Goal: Information Seeking & Learning: Check status

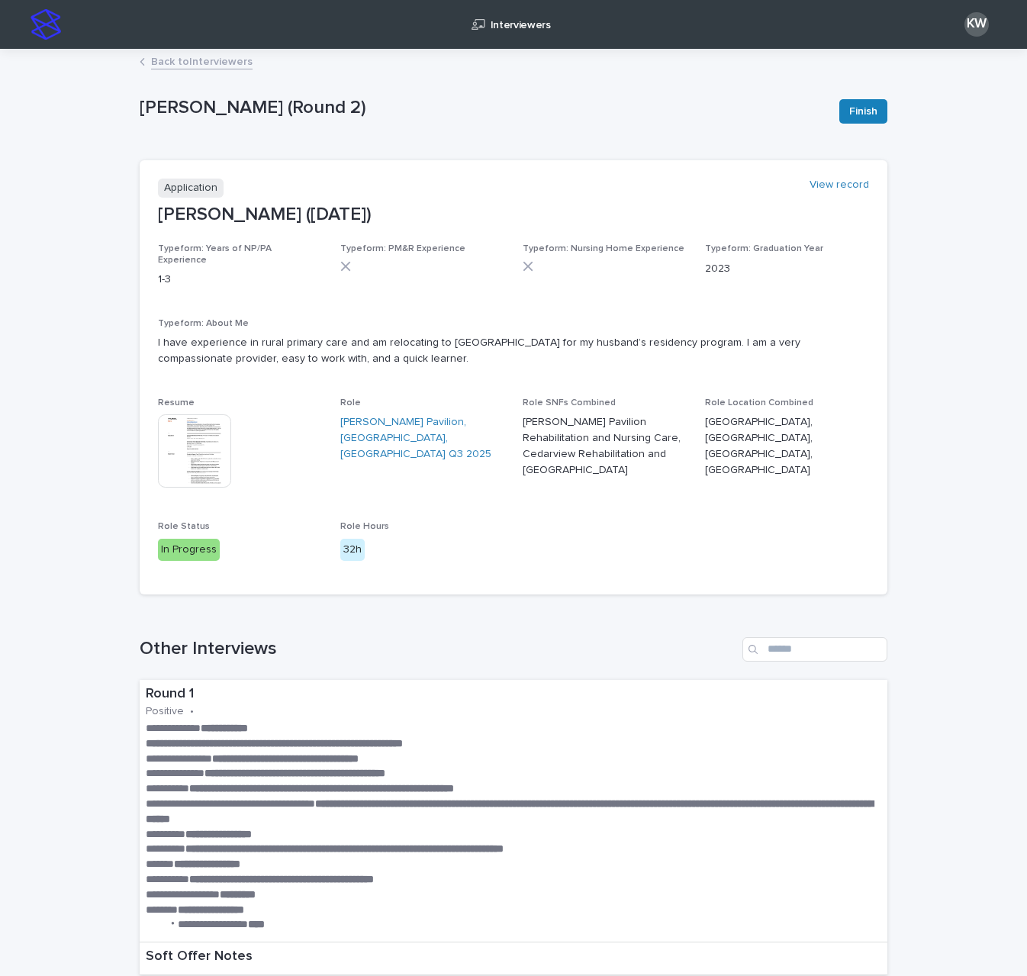
click at [195, 55] on link "Back to Interviewers" at bounding box center [201, 61] width 101 height 18
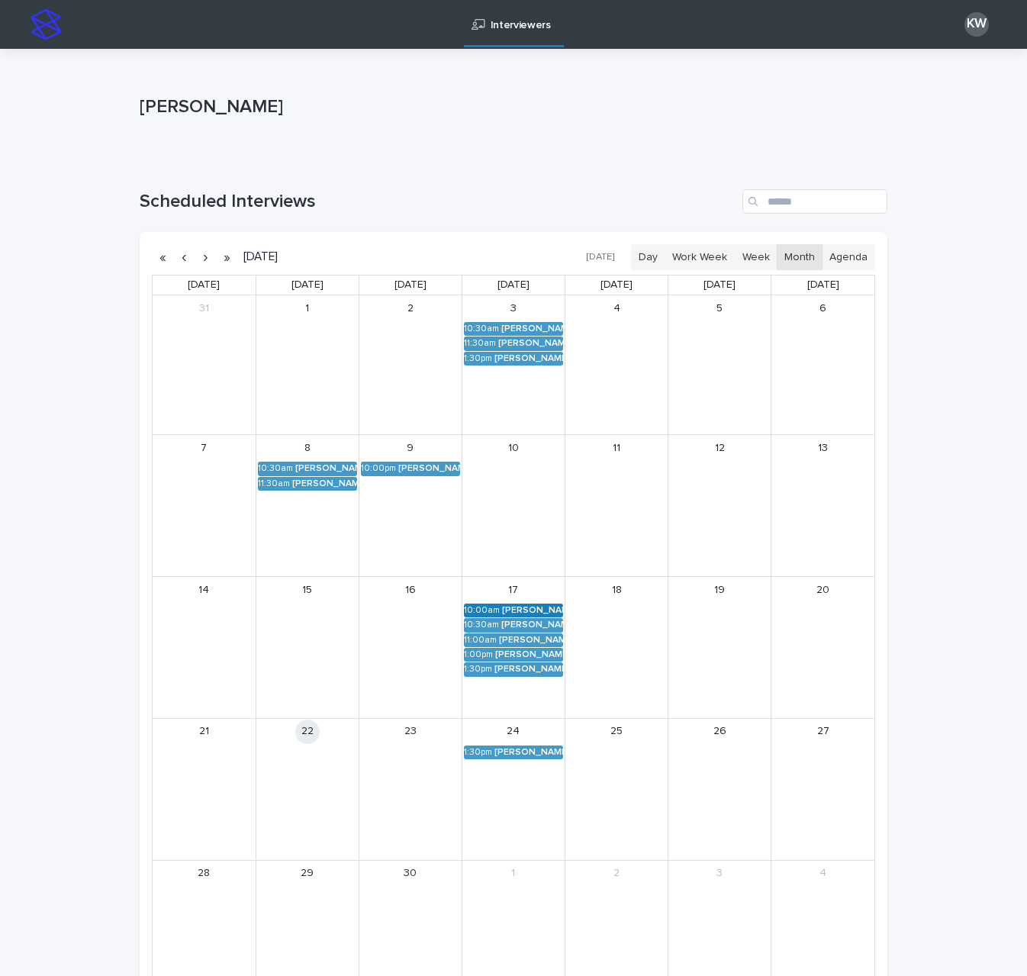
click at [518, 607] on div "[PERSON_NAME] (Round 2)" at bounding box center [532, 610] width 61 height 11
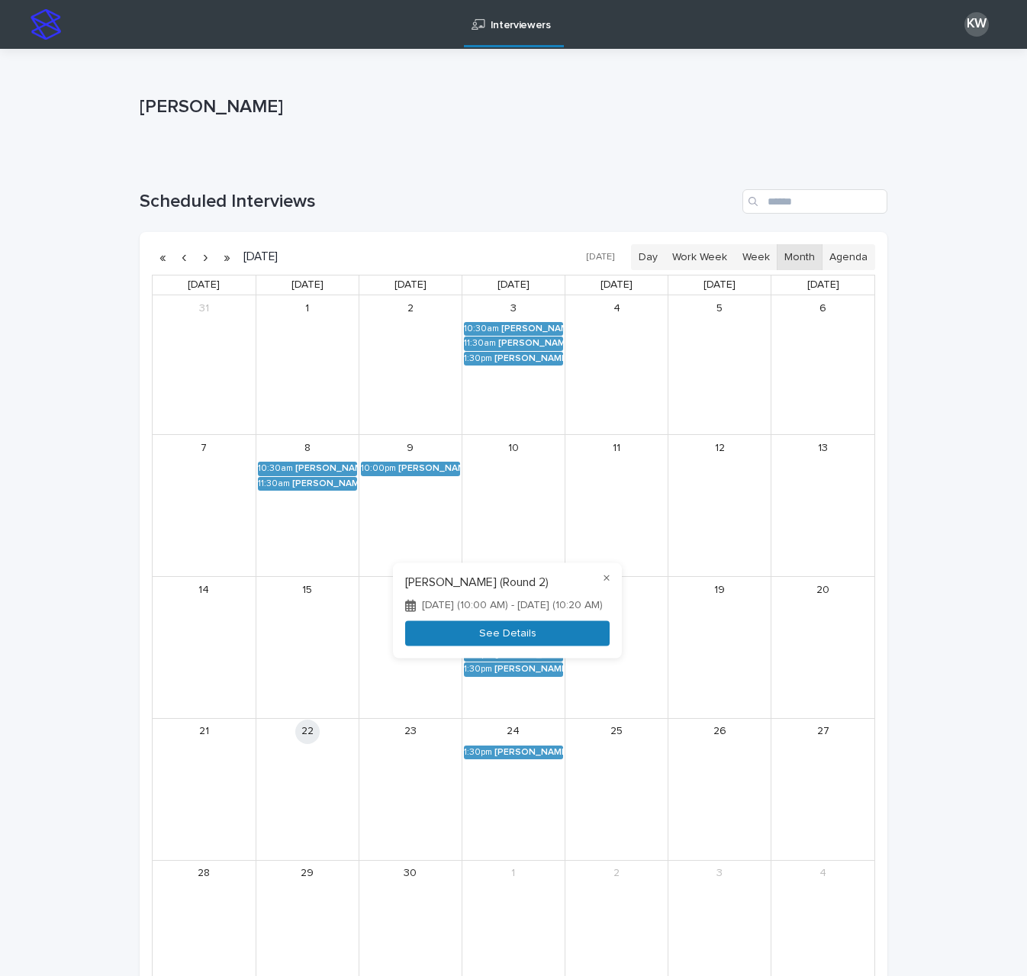
click at [522, 634] on button "See Details" at bounding box center [507, 633] width 204 height 25
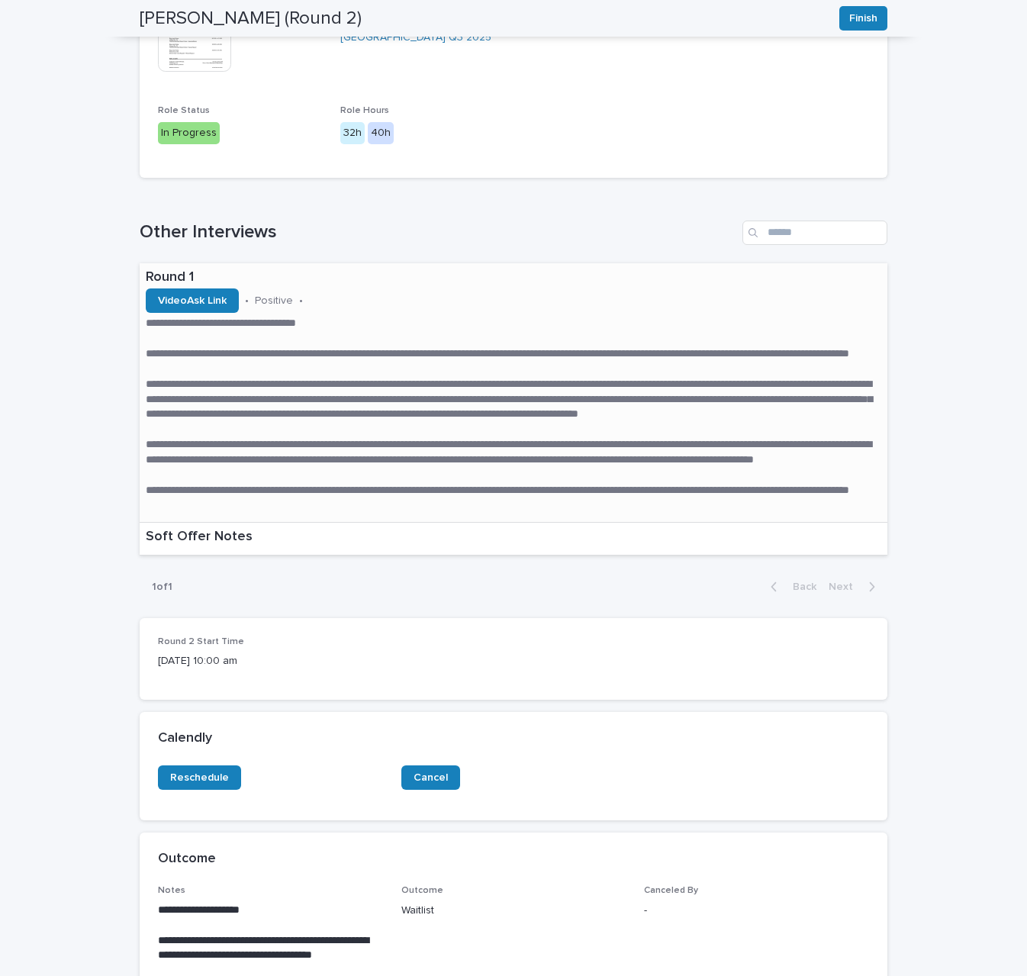
scroll to position [305, 0]
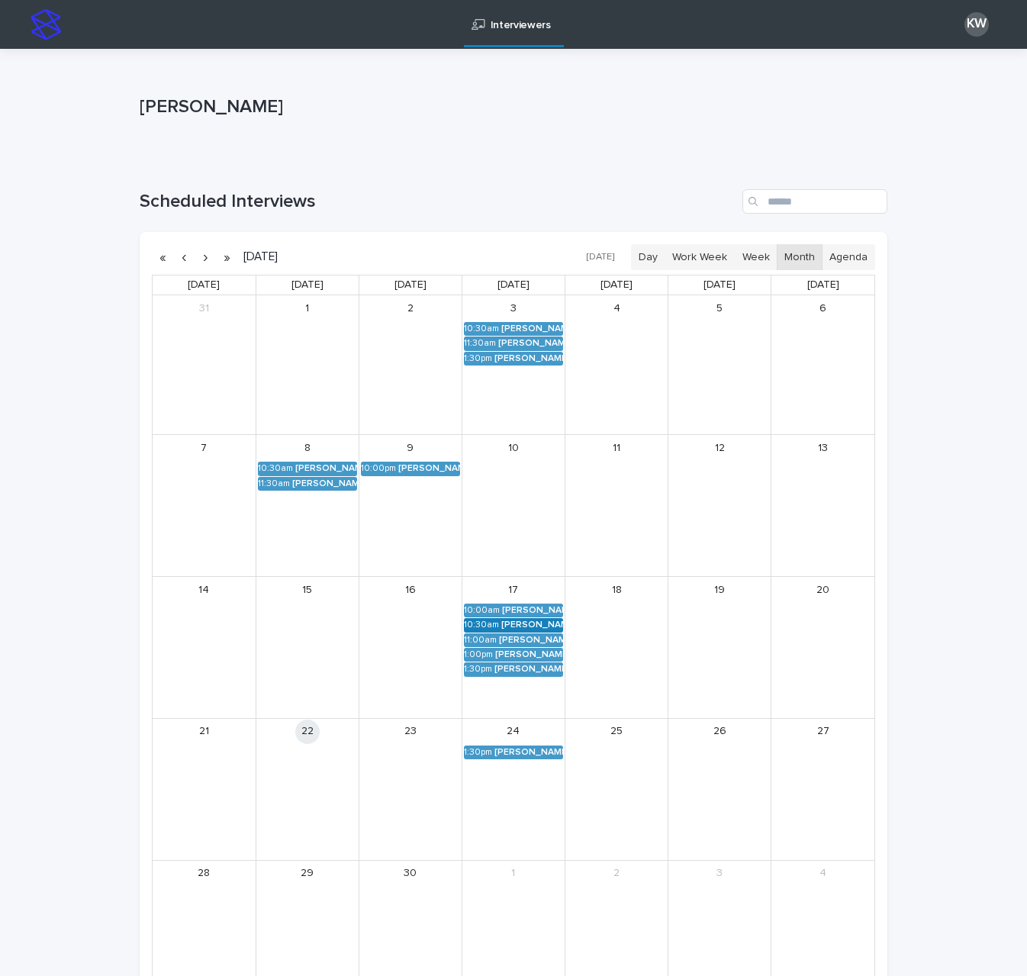
click at [520, 622] on div "[PERSON_NAME] (Round 2)" at bounding box center [532, 624] width 62 height 11
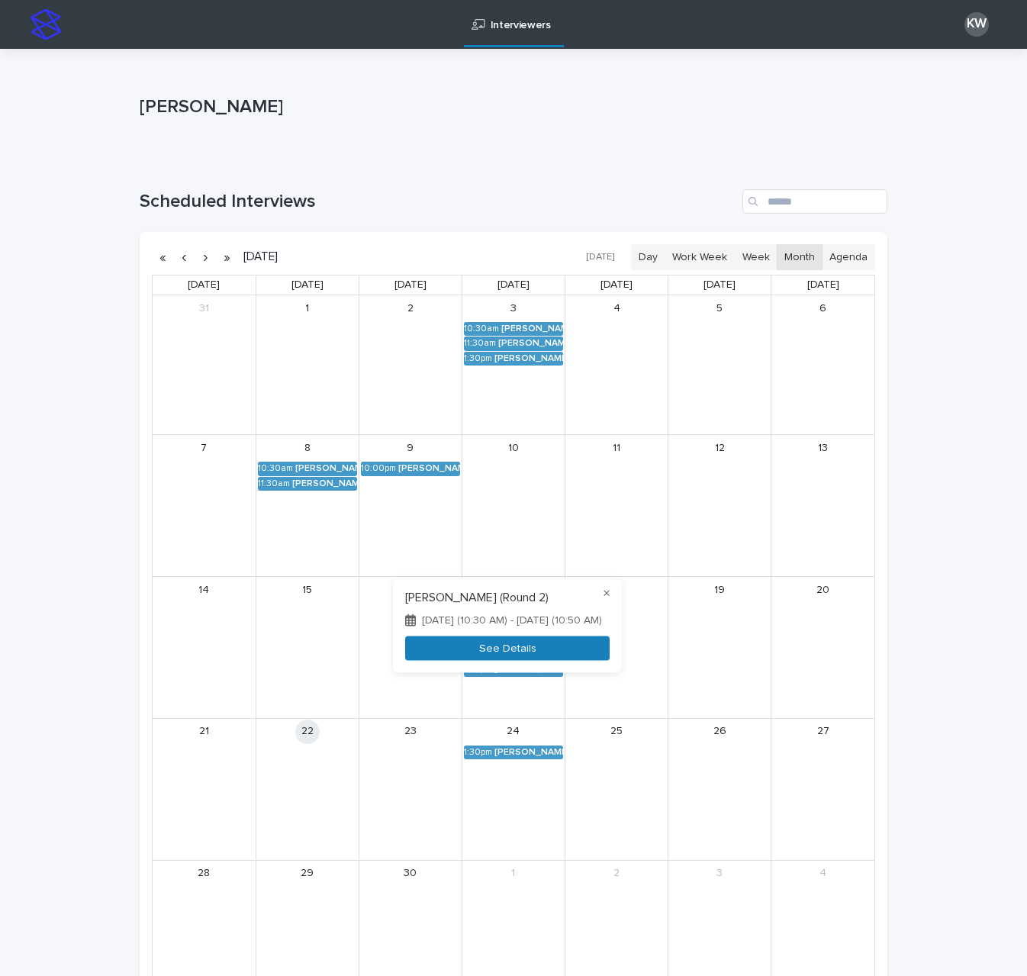
click at [516, 648] on button "See Details" at bounding box center [507, 647] width 204 height 25
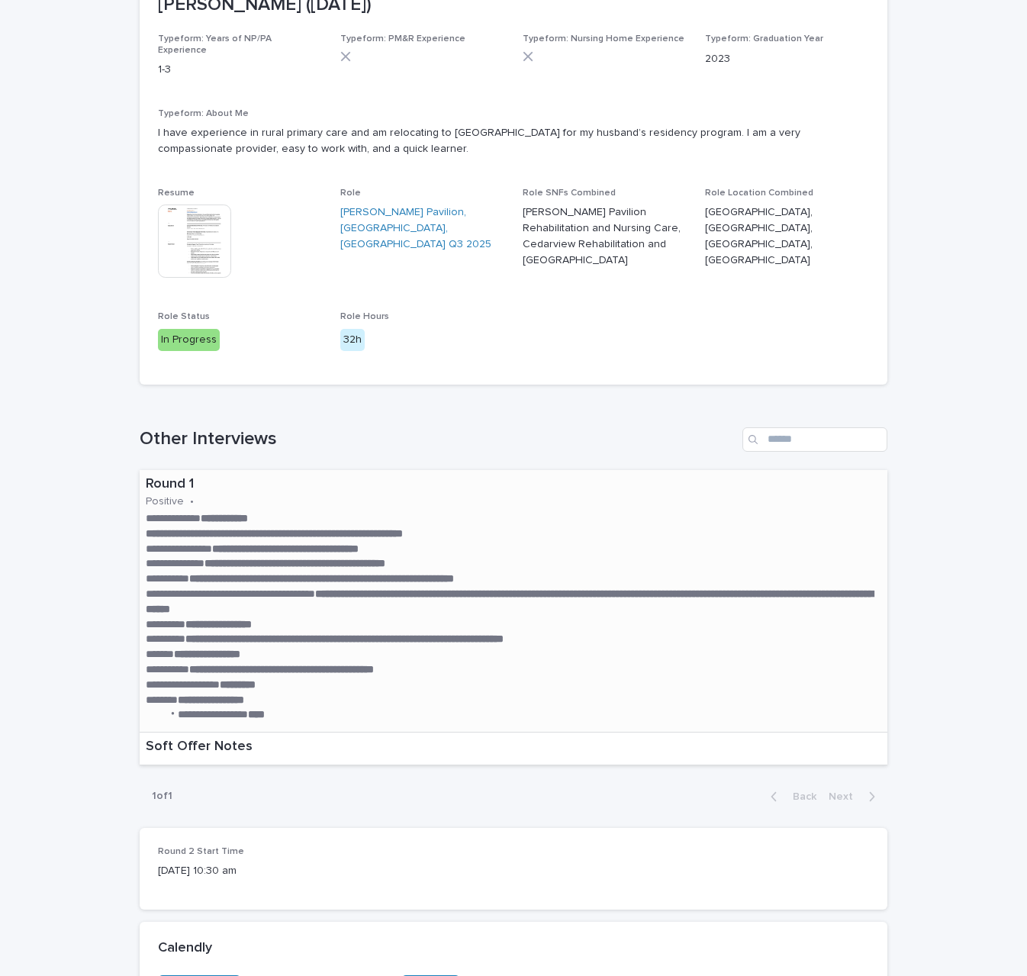
scroll to position [229, 0]
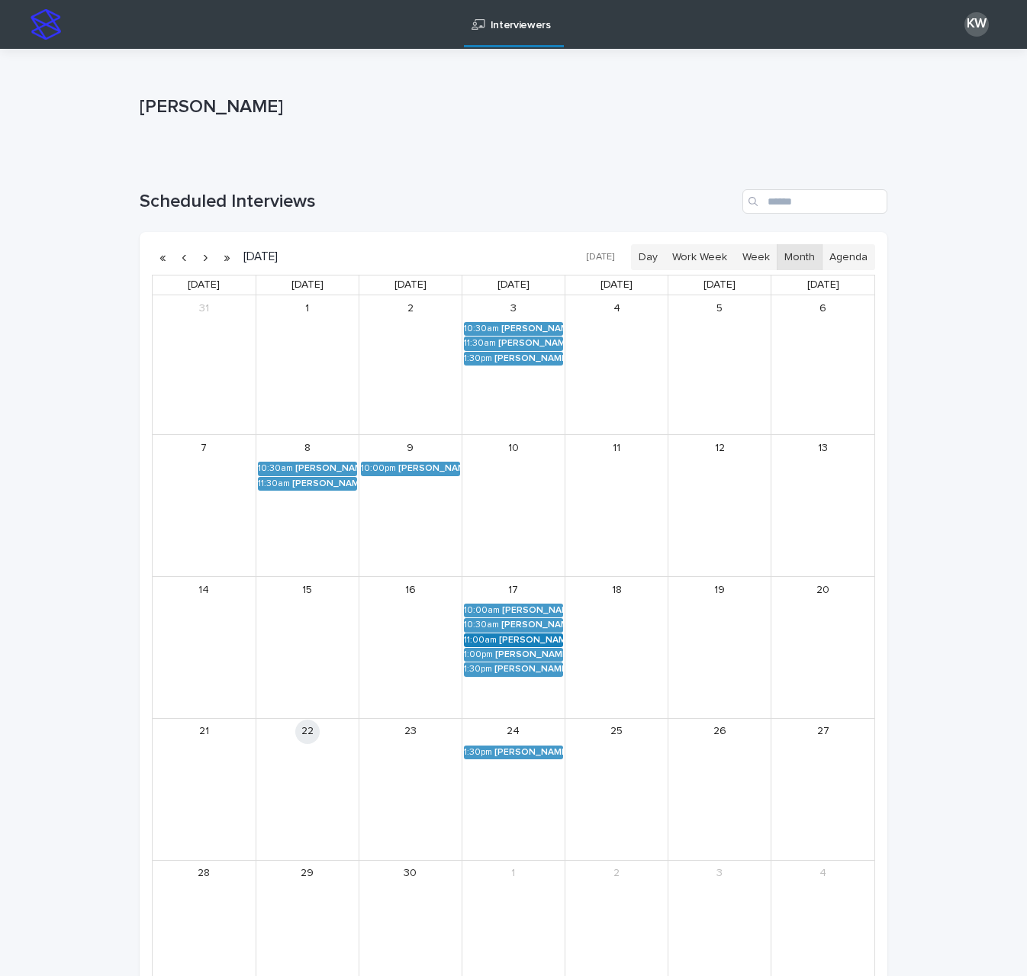
click at [511, 641] on div "[PERSON_NAME] (Round 2)" at bounding box center [531, 640] width 64 height 11
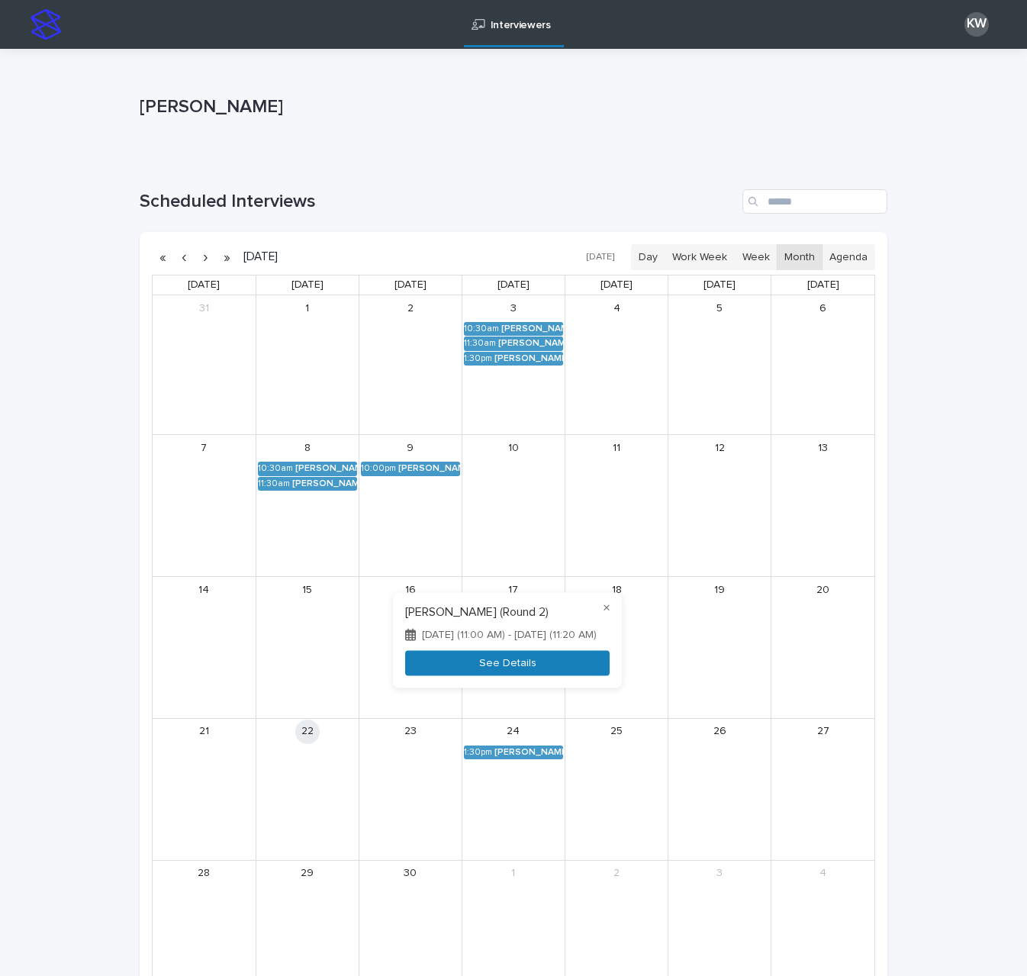
click at [488, 666] on button "See Details" at bounding box center [507, 662] width 204 height 25
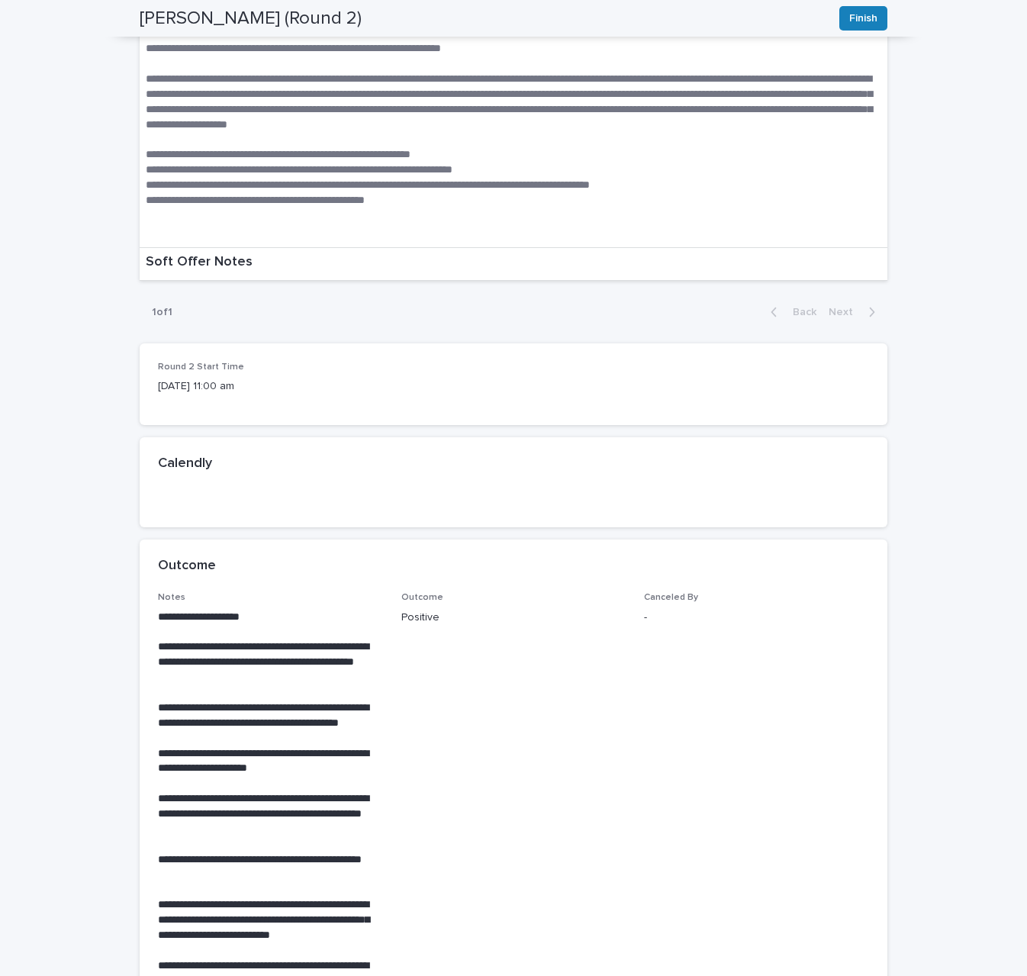
scroll to position [820, 0]
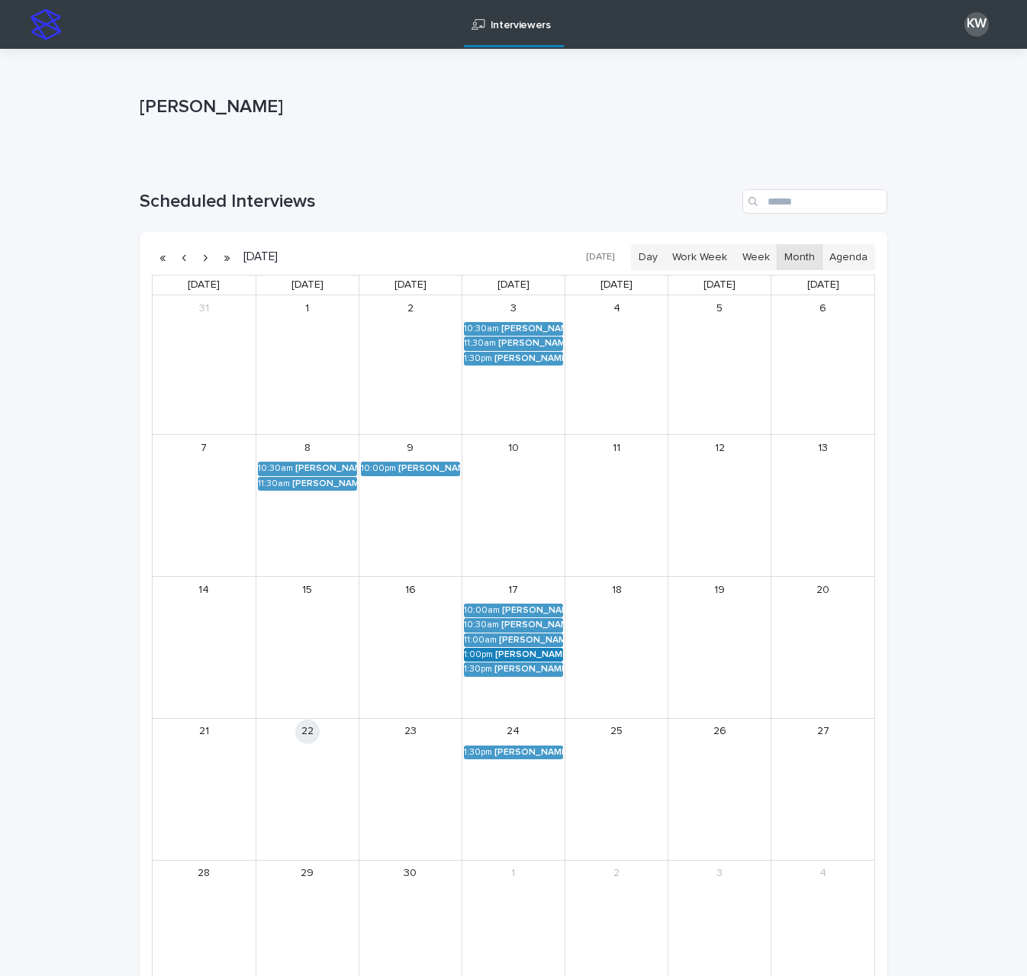
click at [518, 654] on div "[PERSON_NAME] (Round 2)" at bounding box center [529, 654] width 68 height 11
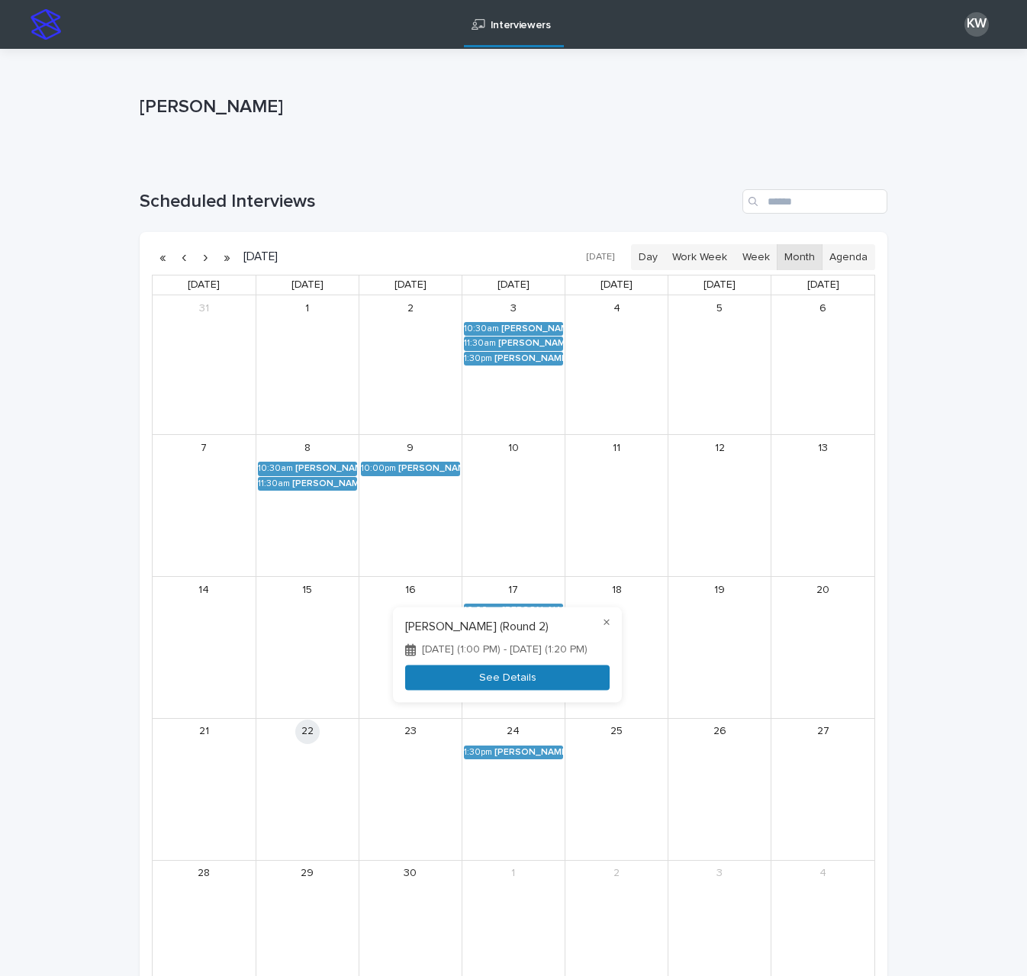
click at [504, 679] on button "See Details" at bounding box center [507, 677] width 204 height 25
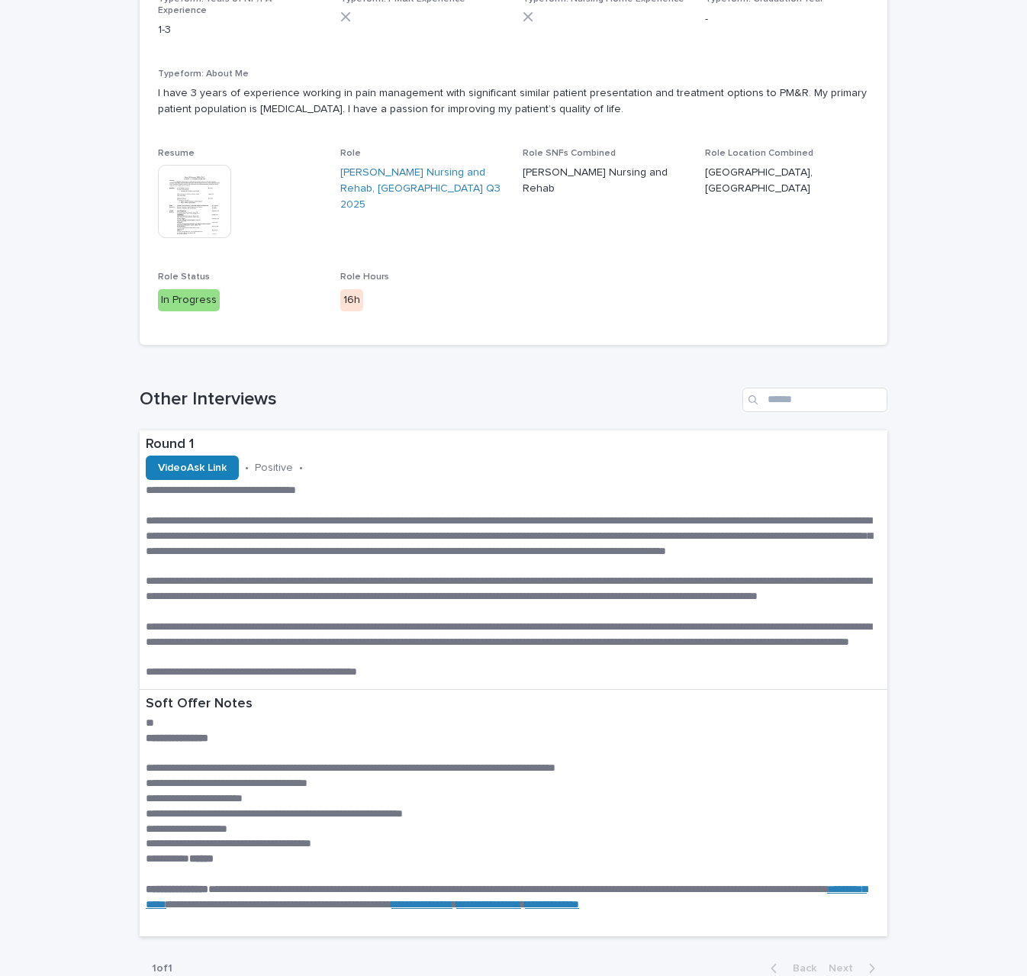
scroll to position [305, 0]
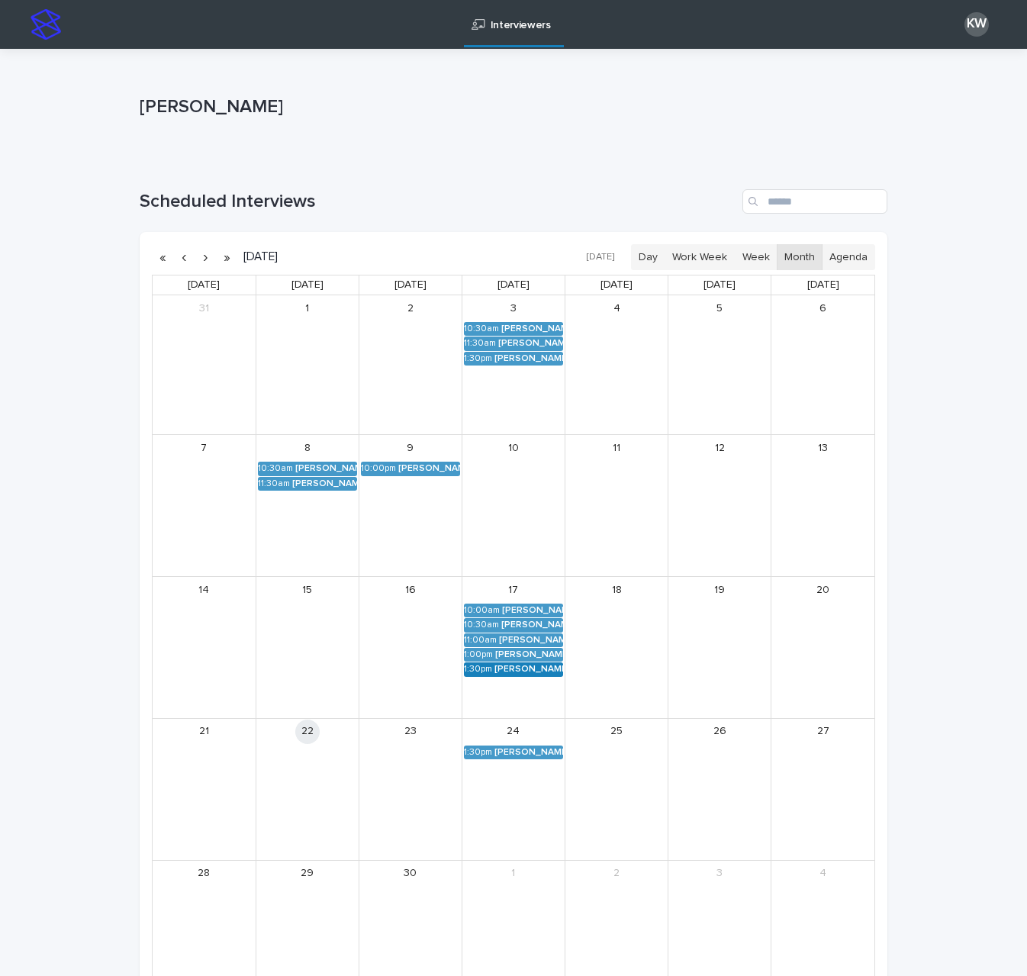
click at [508, 664] on div "[PERSON_NAME] (Round 2)" at bounding box center [528, 669] width 69 height 11
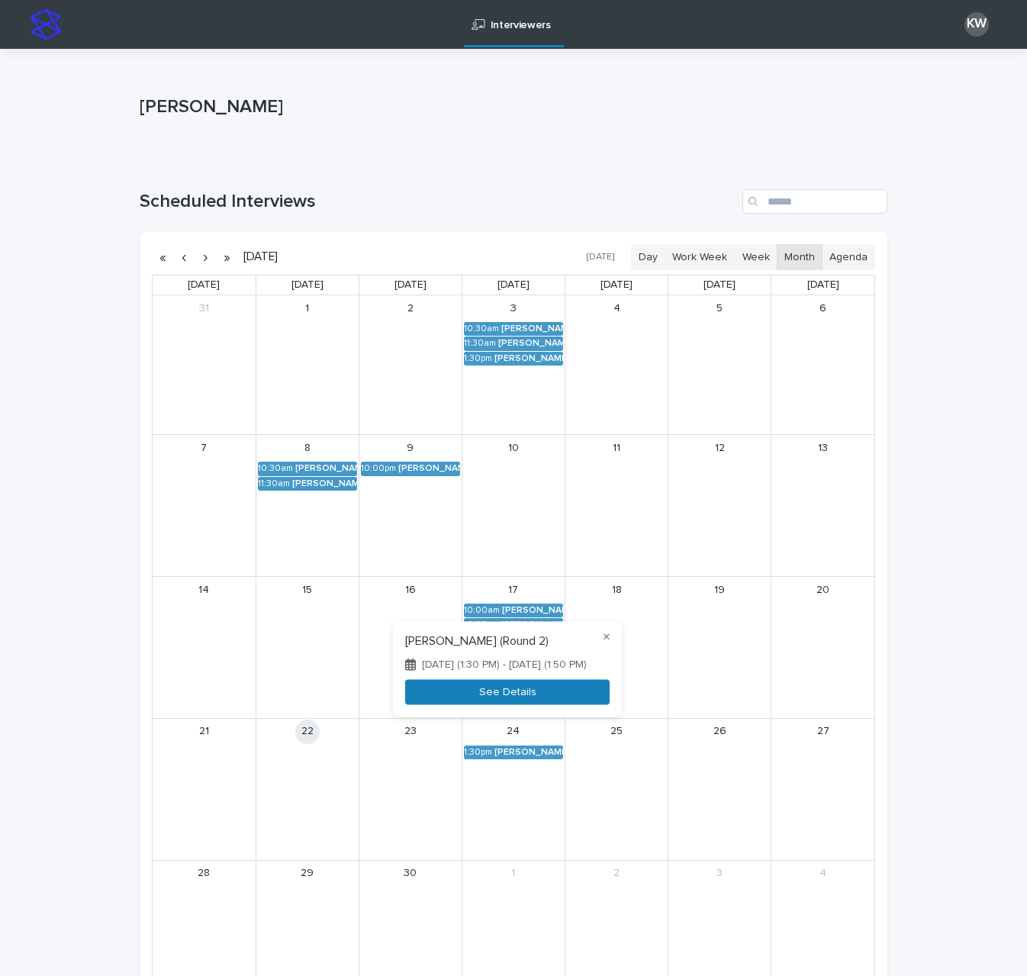
click at [526, 690] on button "See Details" at bounding box center [507, 692] width 204 height 25
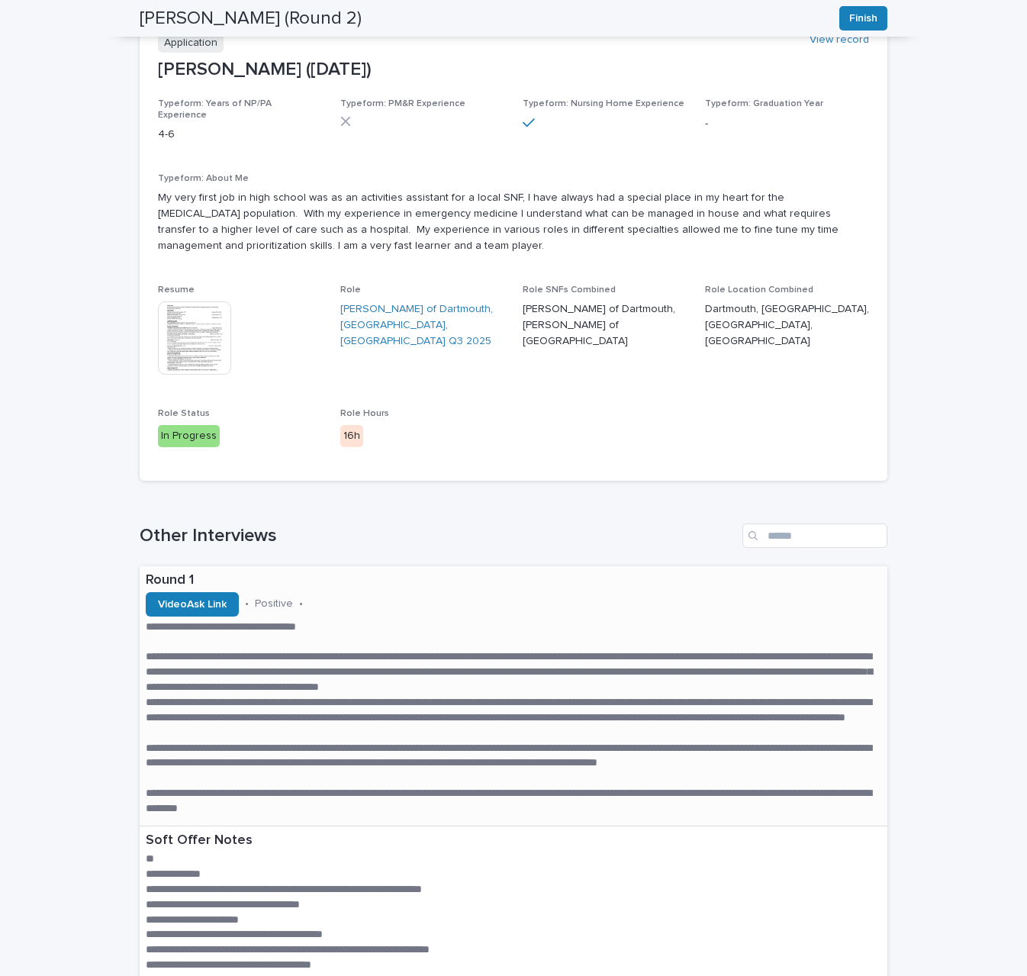
scroll to position [129, 0]
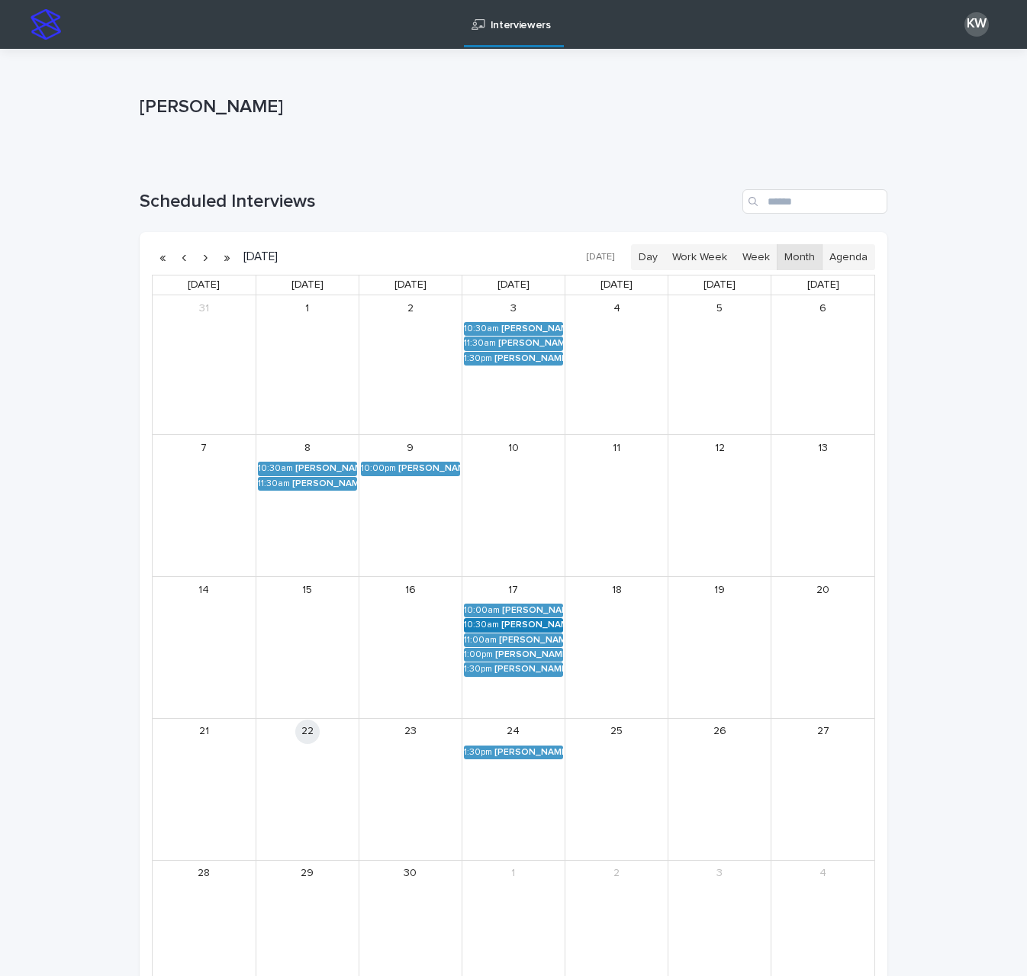
click at [542, 626] on div "[PERSON_NAME] (Round 2)" at bounding box center [532, 624] width 62 height 11
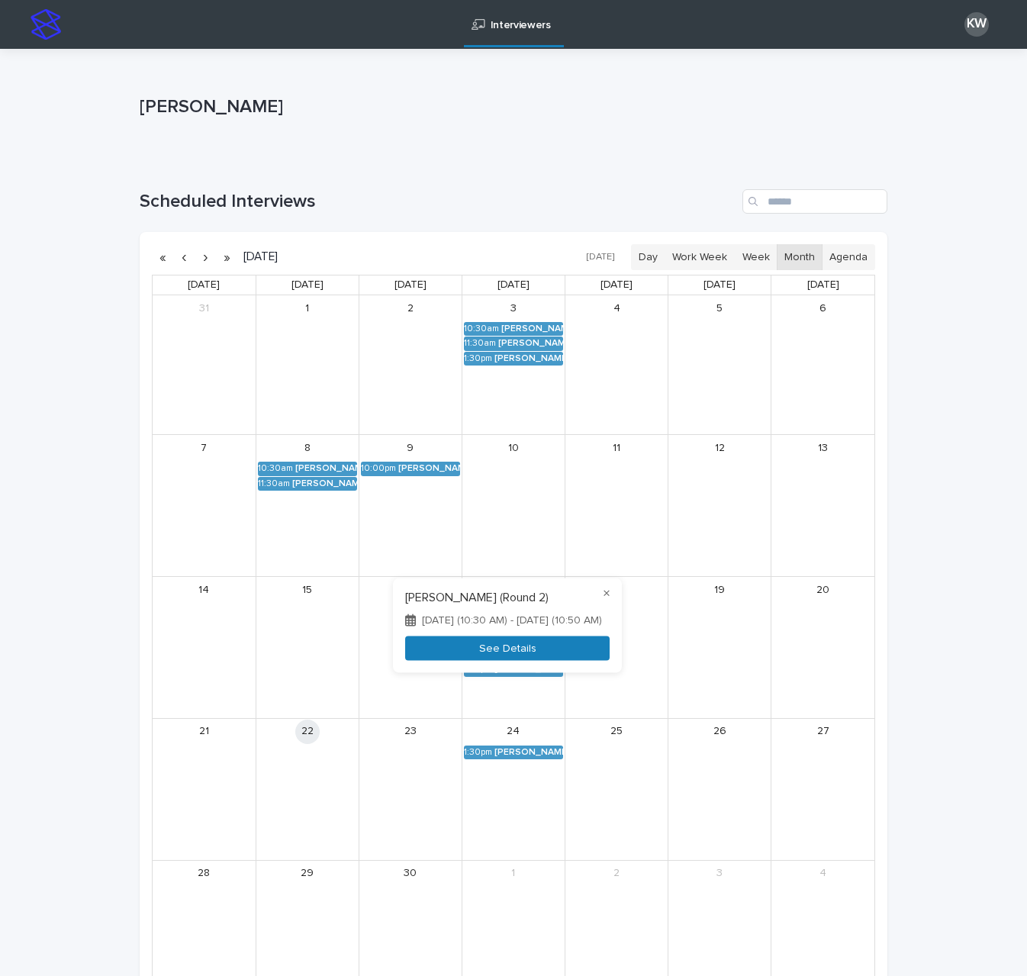
click at [538, 651] on button "See Details" at bounding box center [507, 647] width 204 height 25
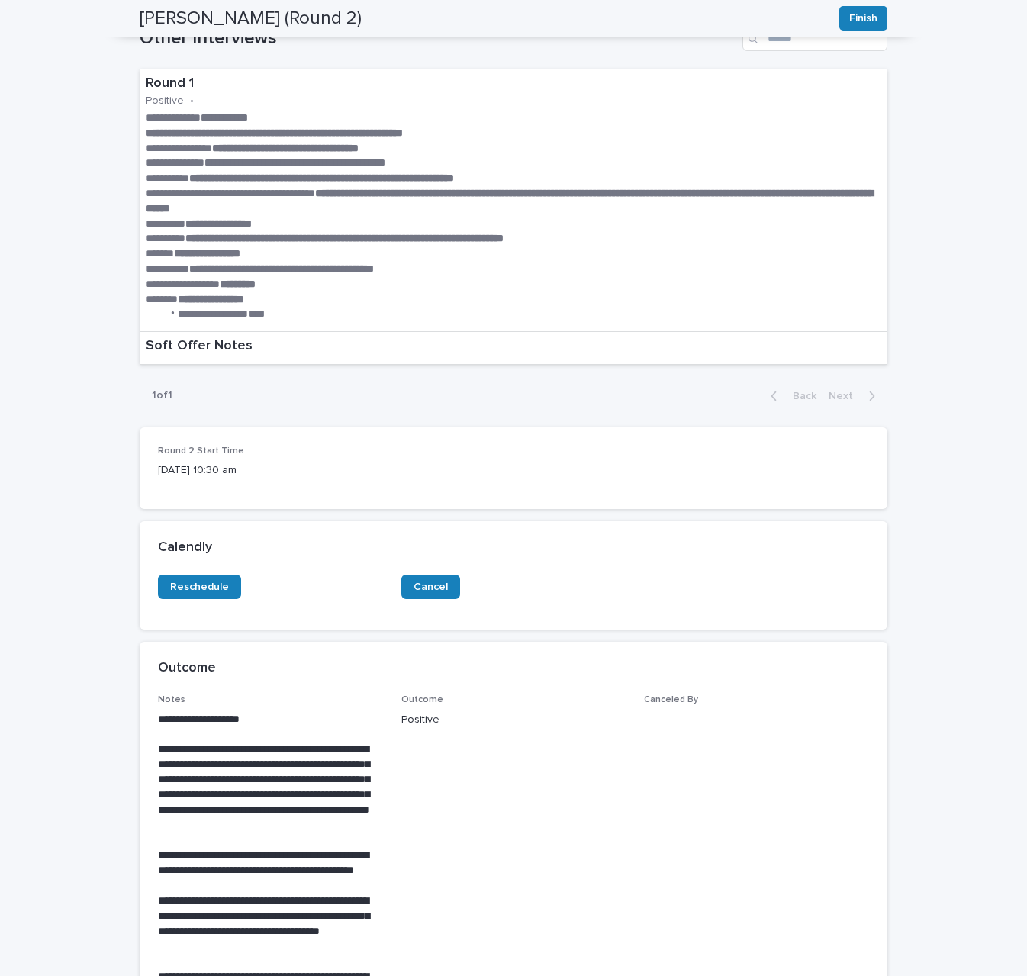
scroll to position [381, 0]
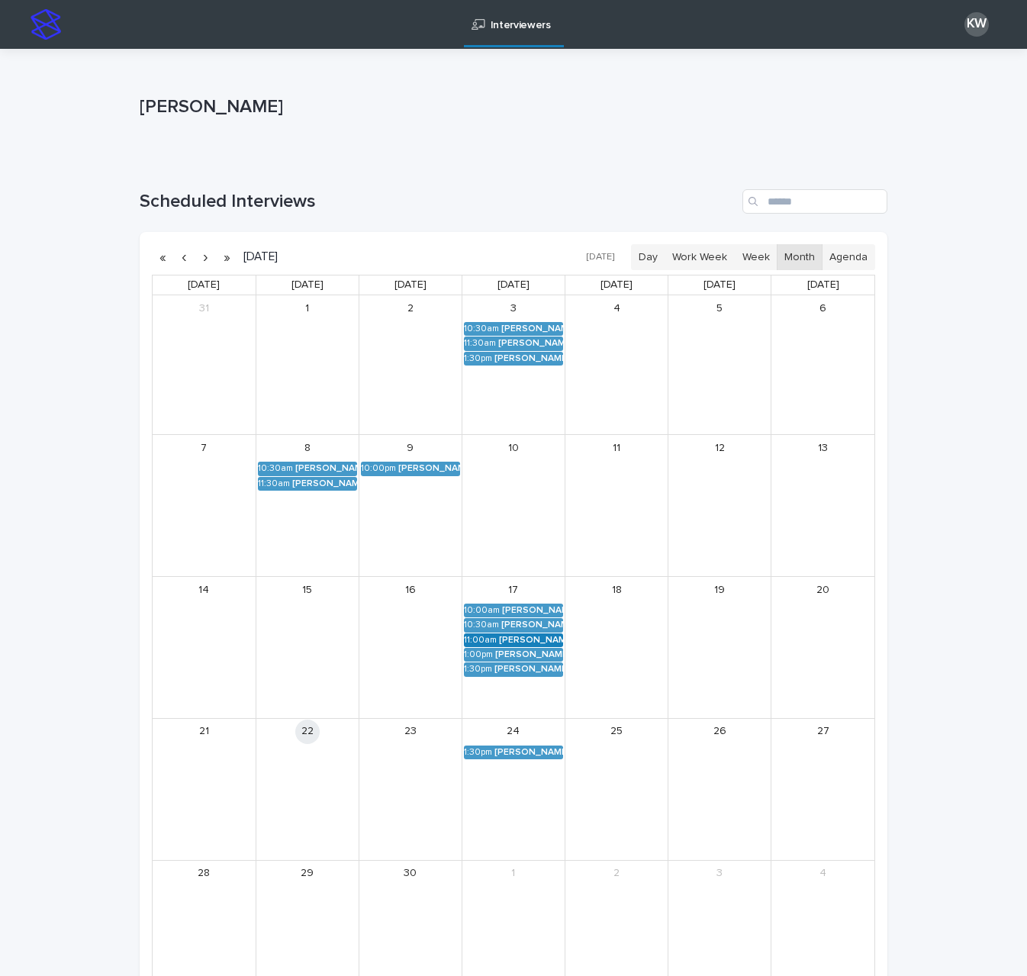
click at [518, 638] on div "[PERSON_NAME] (Round 2)" at bounding box center [531, 640] width 64 height 11
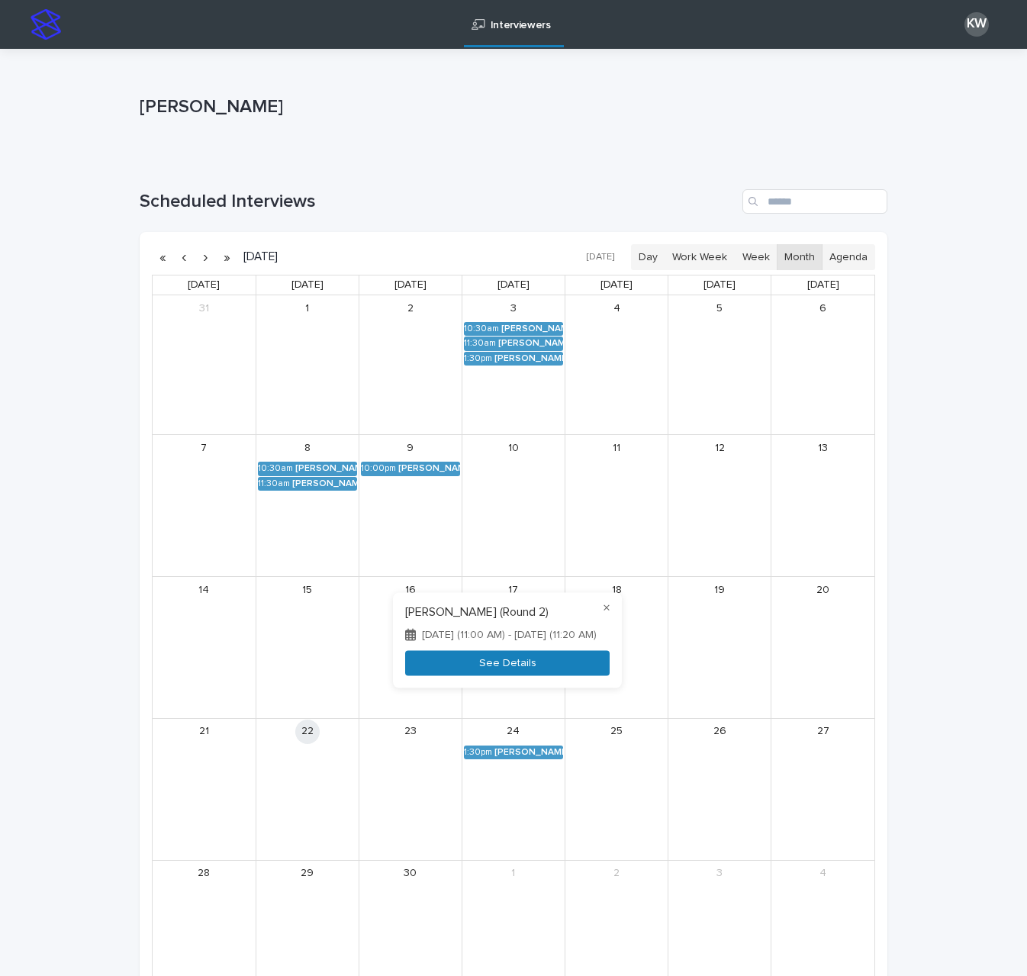
click at [508, 668] on button "See Details" at bounding box center [507, 662] width 204 height 25
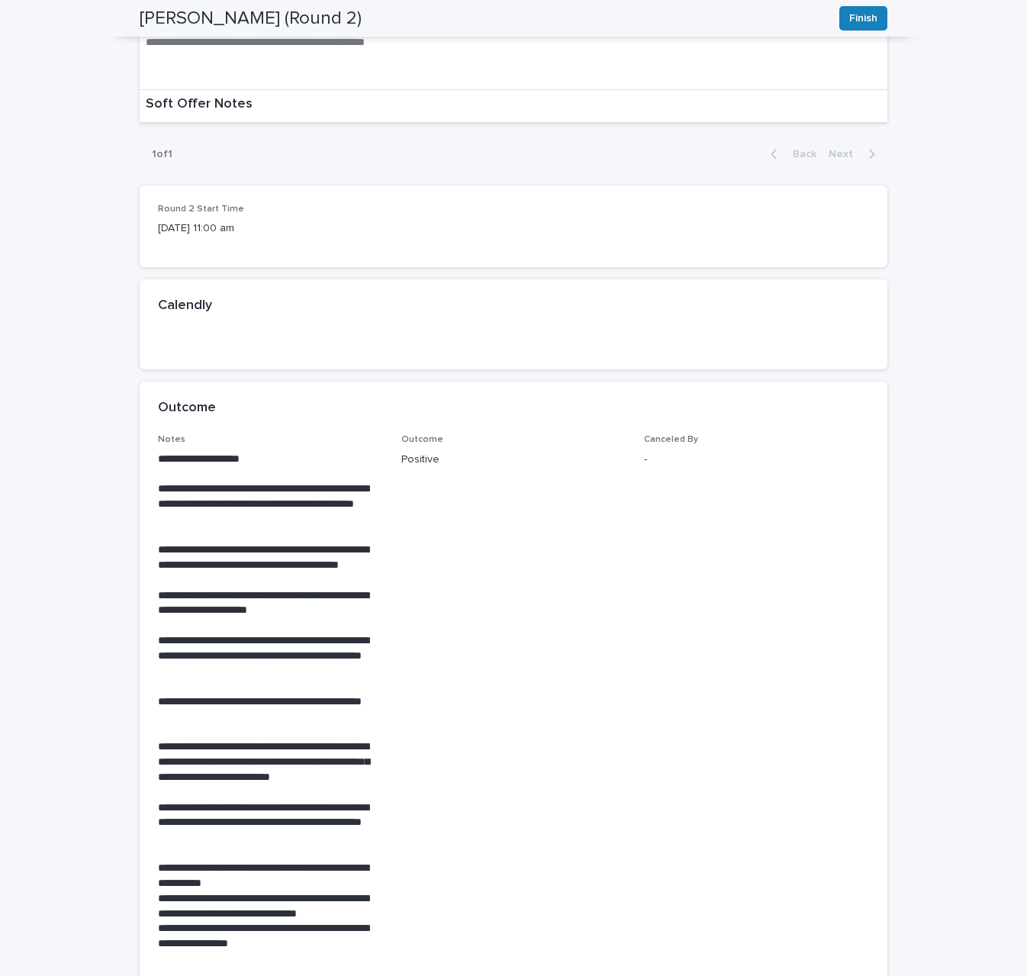
scroll to position [992, 0]
